Goal: Information Seeking & Learning: Learn about a topic

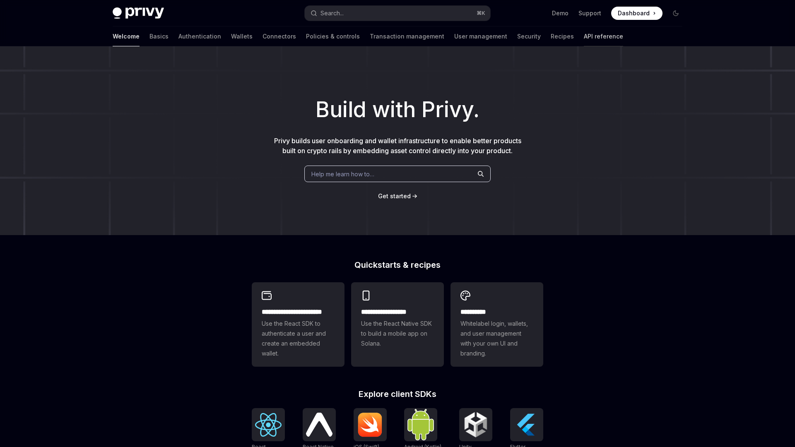
click at [584, 44] on link "API reference" at bounding box center [603, 37] width 39 height 20
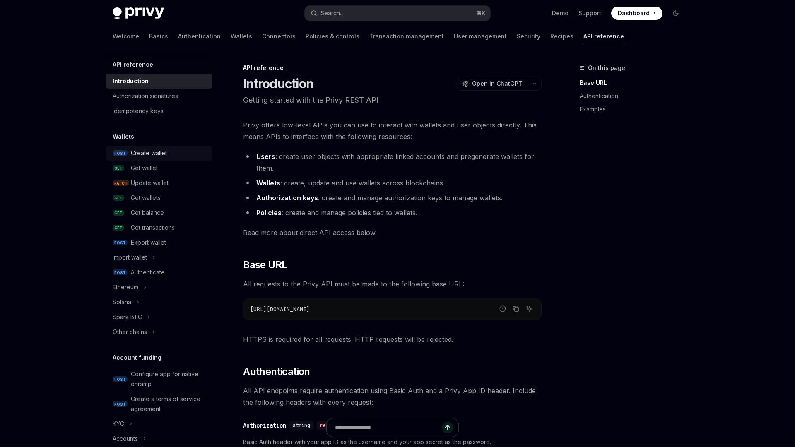
click at [139, 150] on div "Create wallet" at bounding box center [149, 153] width 36 height 10
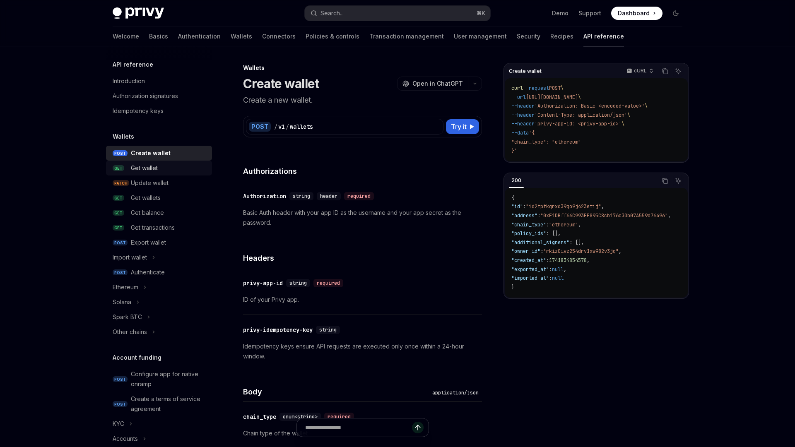
click at [135, 173] on link "GET Get wallet" at bounding box center [159, 168] width 106 height 15
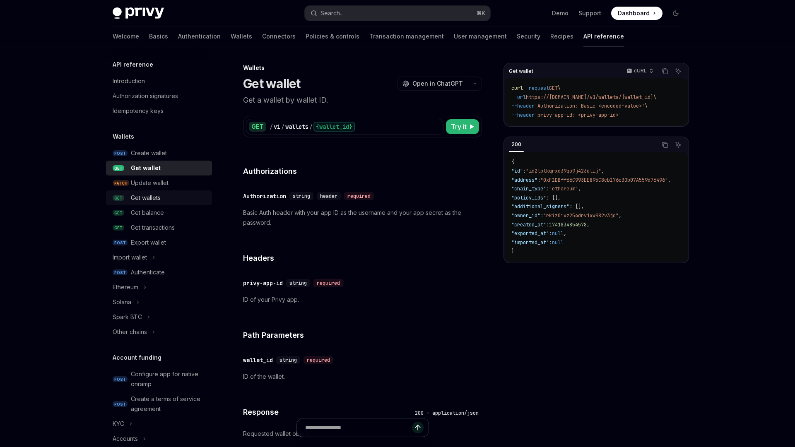
click at [143, 191] on link "GET Get wallets" at bounding box center [159, 198] width 106 height 15
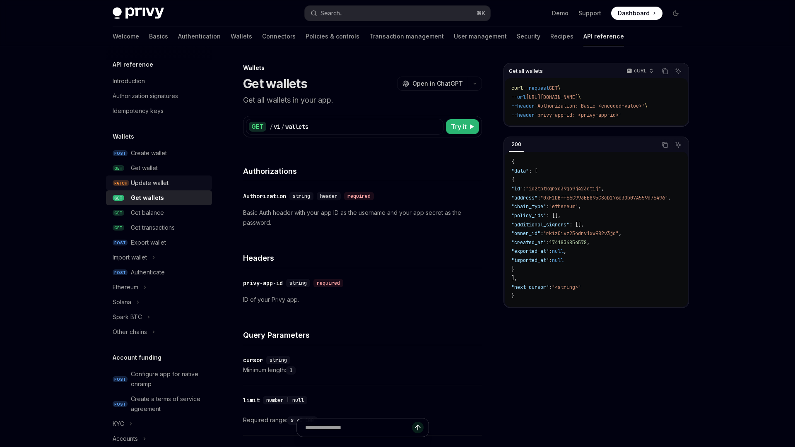
click at [162, 184] on div "Update wallet" at bounding box center [150, 183] width 38 height 10
type textarea "*"
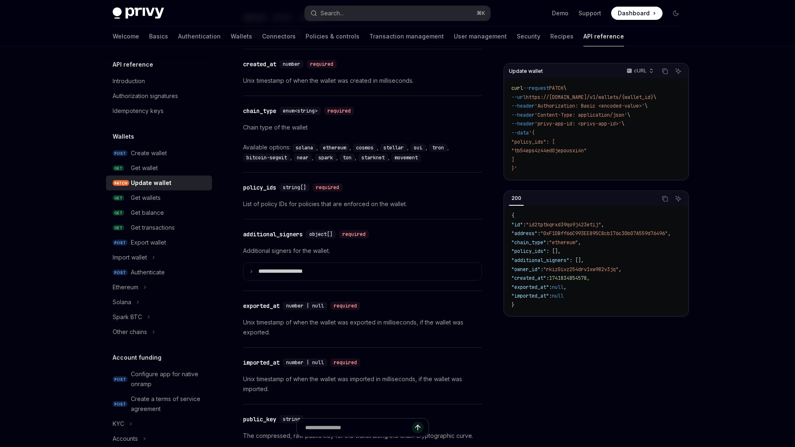
scroll to position [1000, 0]
